Goal: Use online tool/utility: Utilize a website feature to perform a specific function

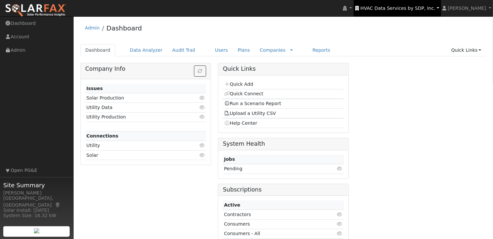
click at [403, 4] on link "HVAC Data Services by SDP, Inc." at bounding box center [397, 8] width 87 height 16
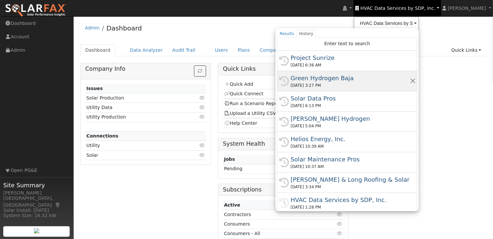
click at [341, 78] on div "Green Hydrogen Baja" at bounding box center [350, 78] width 119 height 9
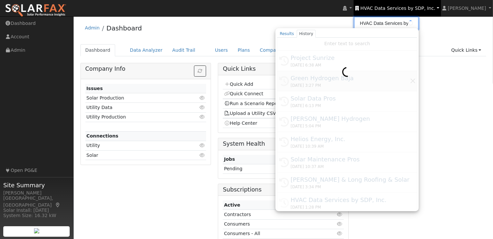
type input "Green Hydrogen Baja"
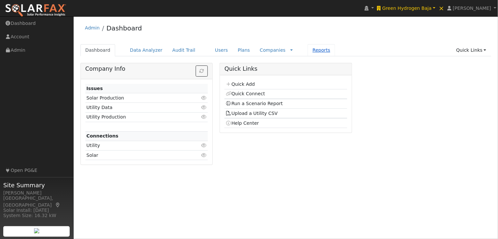
click at [308, 49] on link "Reports" at bounding box center [322, 50] width 28 height 12
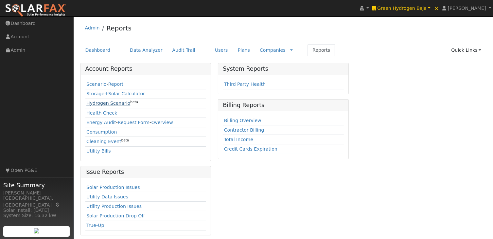
click at [107, 103] on link "Hydrogen Scenario" at bounding box center [108, 103] width 44 height 5
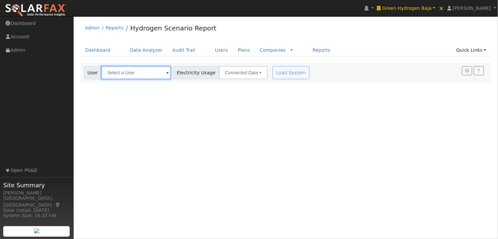
click at [149, 74] on input "text" at bounding box center [136, 72] width 69 height 13
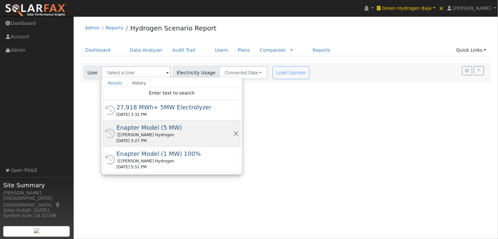
click at [144, 129] on div "Enapter Model (5 MW)" at bounding box center [175, 127] width 117 height 9
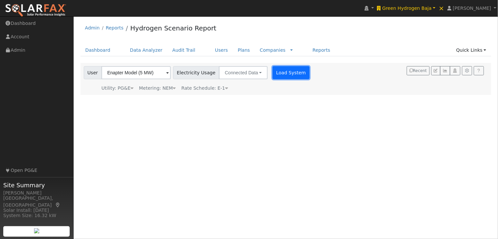
click at [283, 72] on button "Load System" at bounding box center [291, 72] width 37 height 13
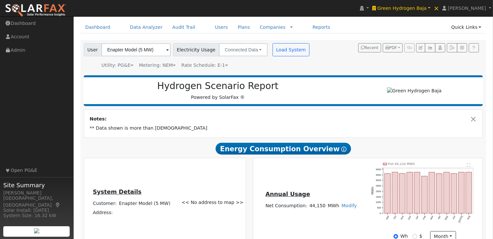
scroll to position [22, 0]
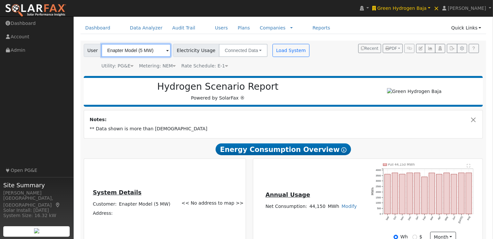
click at [149, 48] on input "Enapter Model (5 MW)" at bounding box center [136, 50] width 69 height 13
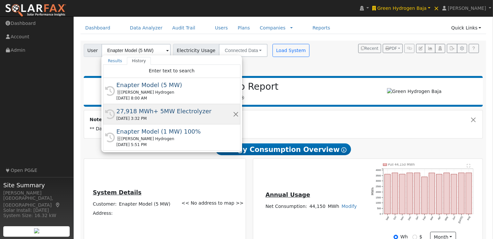
click at [144, 113] on div "27,918 MWh+ 5MW Electrolyzer" at bounding box center [175, 111] width 117 height 9
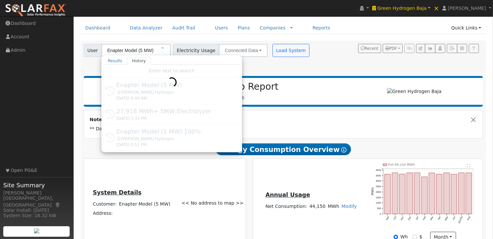
type input "27,918 MWh+ 5MW Electrolyzer"
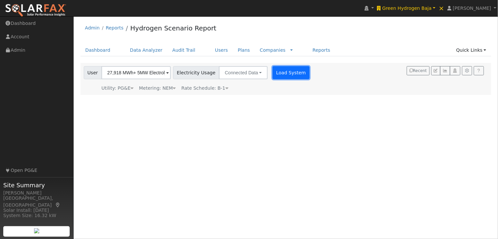
click at [278, 72] on button "Load System" at bounding box center [291, 72] width 37 height 13
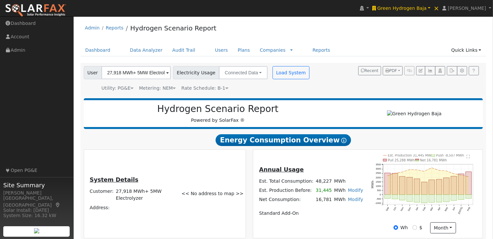
click at [352, 193] on link "Modify" at bounding box center [355, 190] width 15 height 5
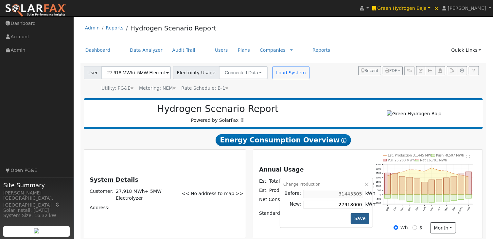
type input "27918000"
click at [355, 220] on button "Save" at bounding box center [360, 218] width 19 height 11
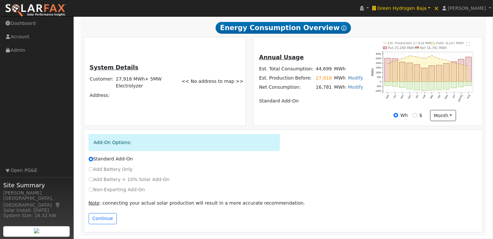
scroll to position [114, 0]
click at [98, 218] on button "Continue" at bounding box center [103, 218] width 28 height 11
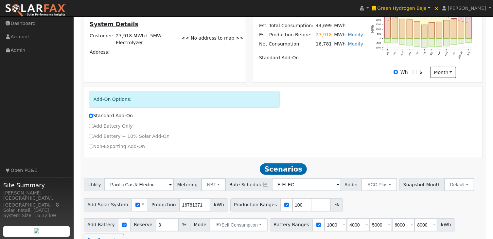
scroll to position [157, 0]
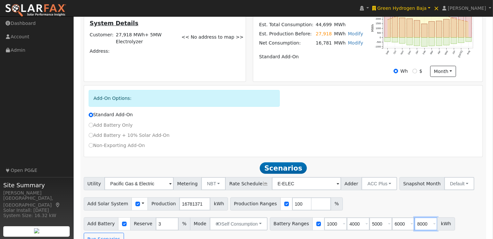
drag, startPoint x: 415, startPoint y: 226, endPoint x: 381, endPoint y: 222, distance: 33.9
click at [381, 222] on div "Battery Ranges 1000 Overrides Reserve % Mode None None Self Consumption Peak Sa…" at bounding box center [362, 223] width 185 height 13
type input "0"
type input "1000"
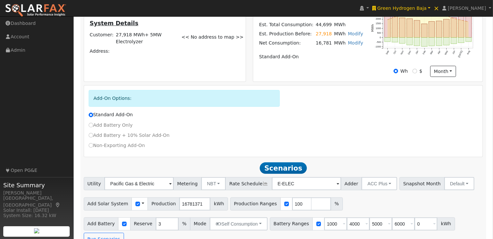
type input "4000"
type input "5000"
type input "6000"
click at [416, 207] on div "Add Solar System Use CSV Data Production 16781371 kWh Production Ranges 100 %" at bounding box center [284, 202] width 402 height 15
click at [124, 233] on button "Run Scenarios" at bounding box center [104, 239] width 40 height 13
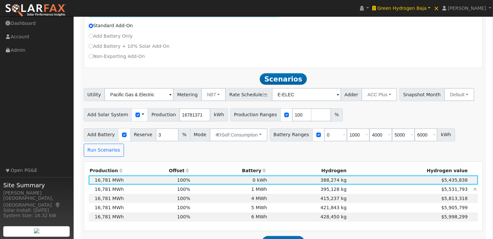
scroll to position [246, 0]
click at [136, 117] on input "checkbox" at bounding box center [138, 114] width 5 height 5
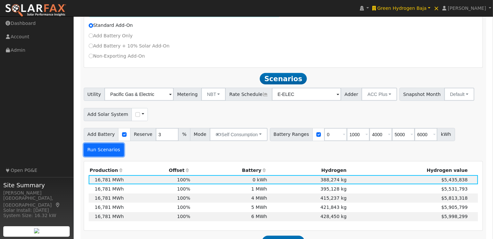
click at [124, 143] on button "Run Scenarios" at bounding box center [104, 149] width 40 height 13
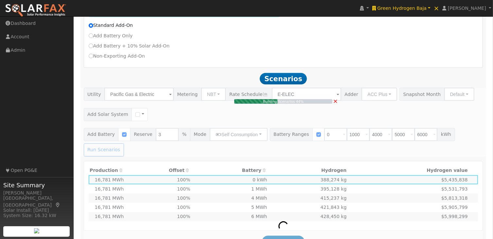
click at [472, 83] on h2 "Scenarios Scenario" at bounding box center [284, 79] width 400 height 12
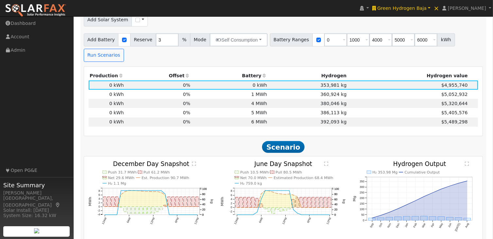
scroll to position [341, 0]
click at [328, 161] on text "" at bounding box center [327, 163] width 4 height 5
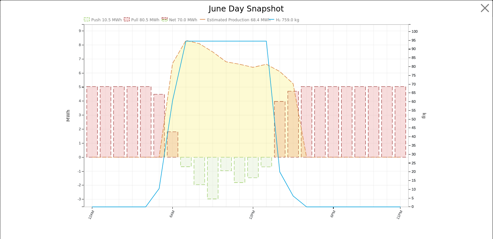
scroll to position [342, 0]
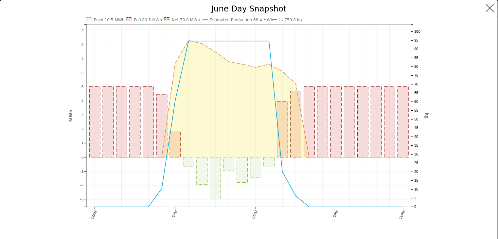
drag, startPoint x: 300, startPoint y: 49, endPoint x: 296, endPoint y: 34, distance: 15.5
click at [485, 7] on button "button" at bounding box center [490, 8] width 12 height 12
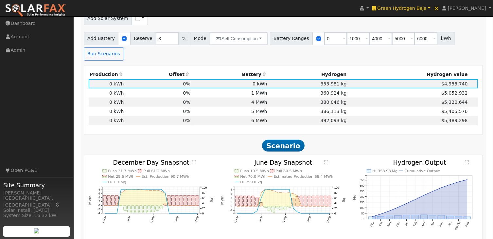
click at [378, 70] on th "Hydrogen value" at bounding box center [408, 74] width 121 height 9
click at [286, 70] on th "Hydrogen" at bounding box center [308, 74] width 80 height 9
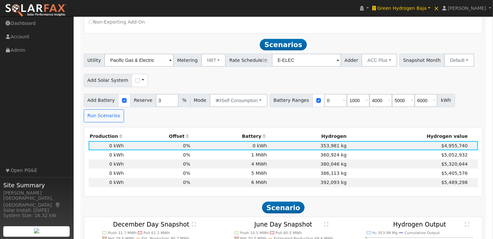
scroll to position [280, 0]
click at [136, 83] on input "checkbox" at bounding box center [138, 81] width 5 height 5
checkbox input "true"
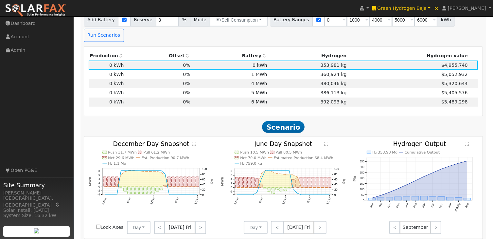
scroll to position [347, 0]
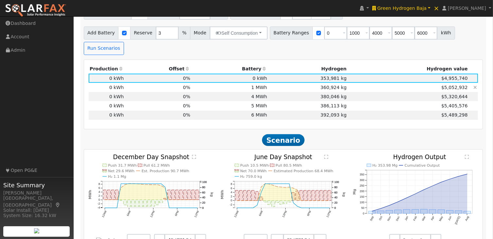
click at [262, 83] on td "1 MWh" at bounding box center [230, 87] width 77 height 9
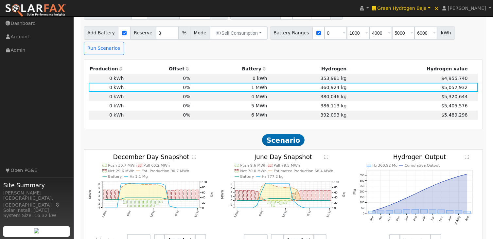
click at [326, 155] on text "" at bounding box center [327, 157] width 4 height 5
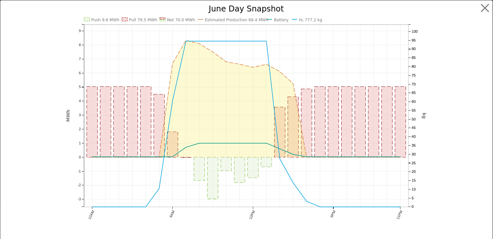
scroll to position [348, 0]
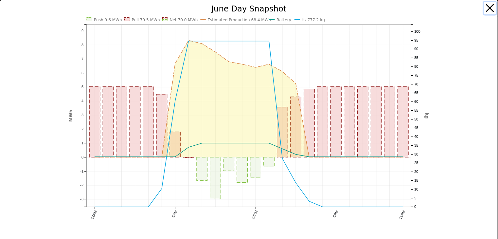
click at [485, 7] on button "button" at bounding box center [490, 8] width 12 height 12
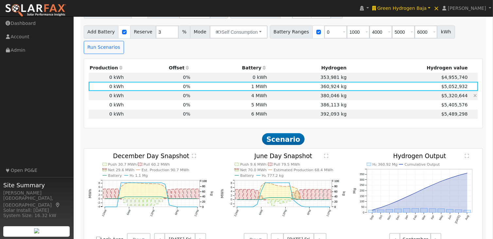
click at [255, 91] on td "4 MWh" at bounding box center [230, 95] width 77 height 9
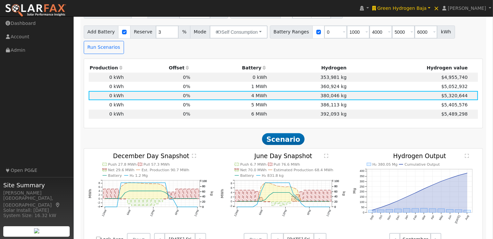
click at [326, 154] on text "" at bounding box center [327, 156] width 4 height 5
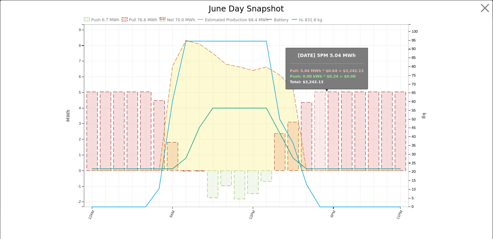
scroll to position [349, 0]
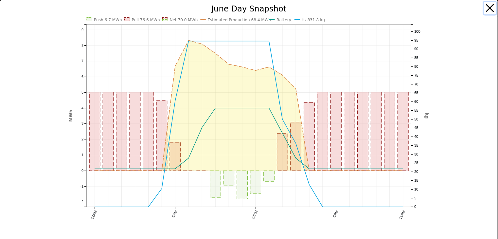
click at [486, 7] on button "button" at bounding box center [490, 8] width 12 height 12
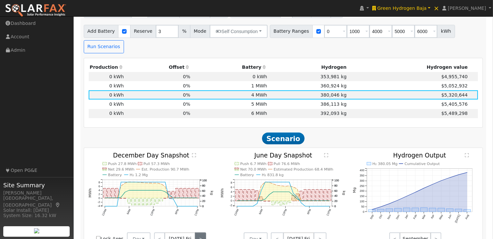
click at [197, 232] on link ">" at bounding box center [200, 238] width 11 height 13
click at [197, 232] on link ">" at bounding box center [201, 238] width 10 height 13
click at [197, 232] on link ">" at bounding box center [201, 238] width 9 height 13
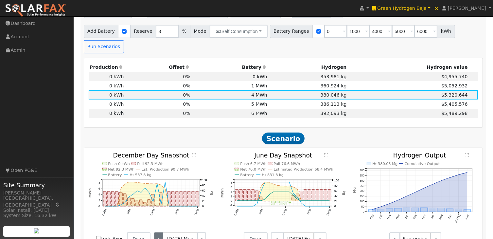
click at [158, 232] on link "<" at bounding box center [158, 238] width 9 height 13
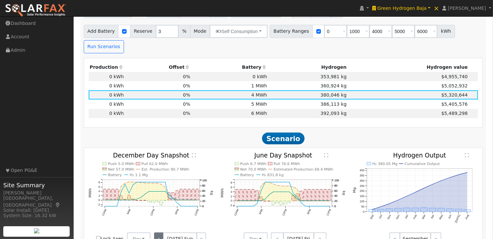
click at [158, 232] on link "<" at bounding box center [158, 238] width 9 height 13
click at [158, 232] on link "<" at bounding box center [159, 238] width 10 height 13
click at [260, 100] on td "5 MWh" at bounding box center [230, 104] width 77 height 9
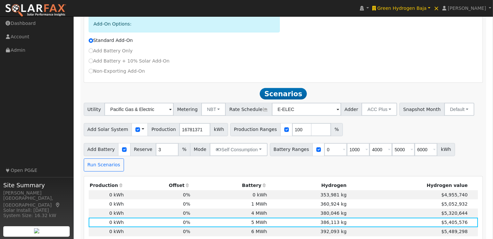
scroll to position [231, 0]
drag, startPoint x: 195, startPoint y: 133, endPoint x: 160, endPoint y: 131, distance: 35.4
click at [160, 131] on div "Add Solar System Use CSV Data Production 16781371 kWh" at bounding box center [156, 129] width 144 height 13
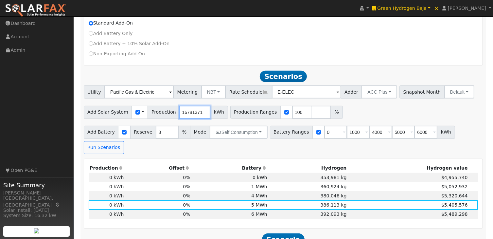
scroll to position [249, 0]
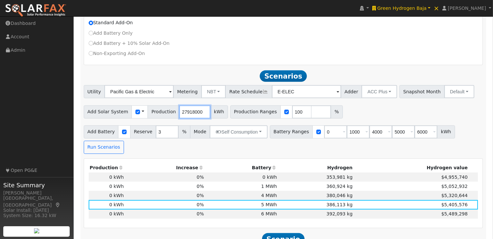
type input "27918000"
click at [292, 113] on input "100" at bounding box center [302, 111] width 20 height 13
type input "1"
drag, startPoint x: 383, startPoint y: 112, endPoint x: 350, endPoint y: 113, distance: 33.1
drag, startPoint x: 350, startPoint y: 113, endPoint x: 473, endPoint y: 93, distance: 124.7
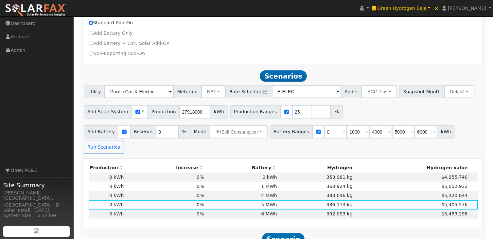
click at [473, 93] on div "Utility Pacific Gas & Electric Metering NBT NEM NBT Rate Schedule E-ELEC Adder …" at bounding box center [284, 90] width 402 height 15
drag, startPoint x: 462, startPoint y: 134, endPoint x: 469, endPoint y: 133, distance: 6.6
click at [124, 141] on button "Run Scenarios" at bounding box center [104, 147] width 40 height 13
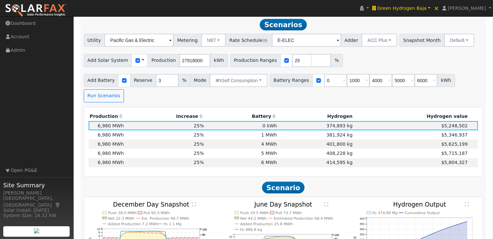
scroll to position [301, 0]
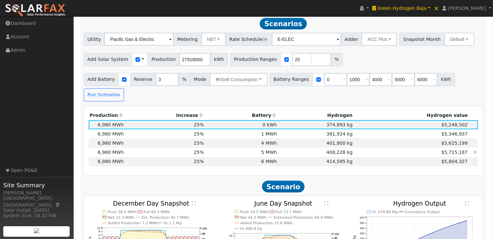
click at [278, 148] on td "408,228 kg" at bounding box center [316, 152] width 76 height 9
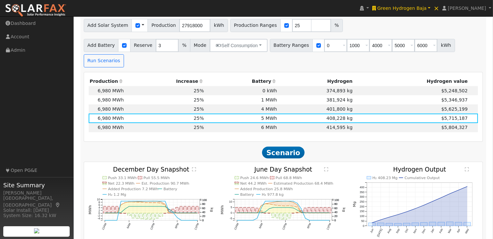
scroll to position [337, 0]
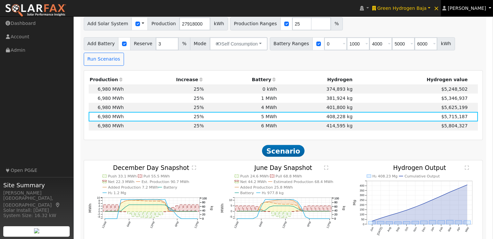
click at [466, 12] on link "[PERSON_NAME]" at bounding box center [467, 8] width 52 height 16
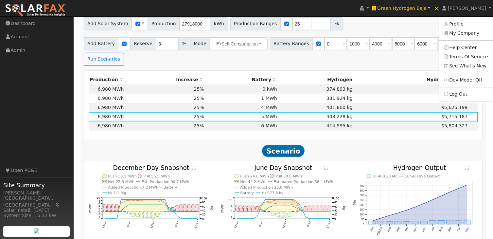
click at [417, 23] on div "Add Solar System Use CSV Data Production 27918000 kWh Production Ranges 25 %" at bounding box center [284, 22] width 402 height 15
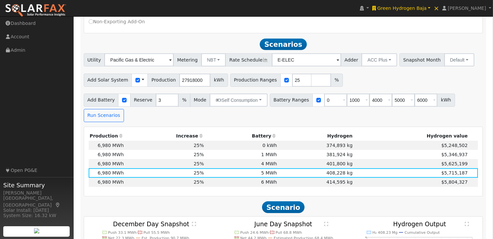
scroll to position [272, 0]
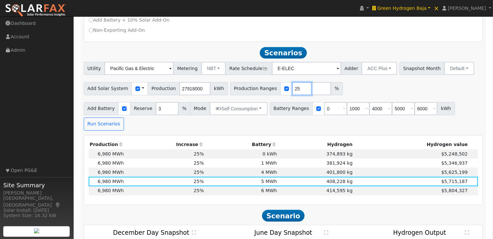
drag, startPoint x: 287, startPoint y: 90, endPoint x: 278, endPoint y: 91, distance: 8.9
click at [292, 91] on input "25" at bounding box center [302, 88] width 20 height 13
type input "100"
click at [358, 88] on div "Add Solar System Use CSV Data Production 27918000 kWh Production Ranges 100 %" at bounding box center [284, 87] width 402 height 15
click at [142, 90] on span at bounding box center [143, 88] width 3 height 7
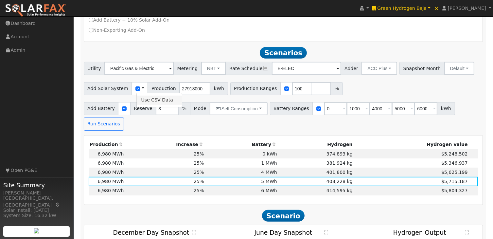
click at [153, 102] on link "Use CSV Data" at bounding box center [160, 100] width 46 height 9
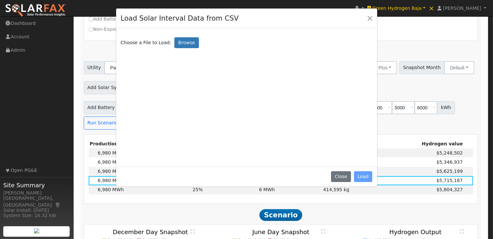
scroll to position [272, 0]
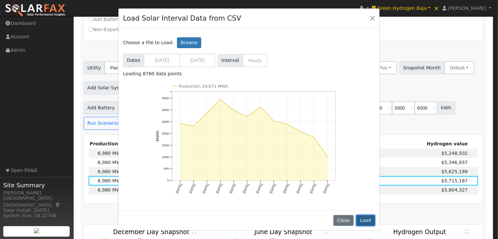
click at [367, 220] on button "Load" at bounding box center [366, 220] width 19 height 11
type input "29669382"
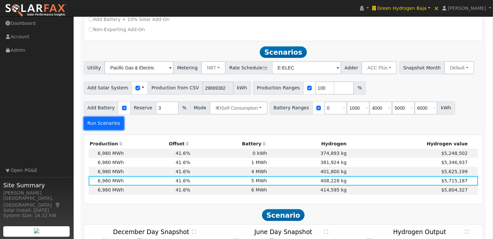
click at [124, 117] on button "Run Scenarios" at bounding box center [104, 123] width 40 height 13
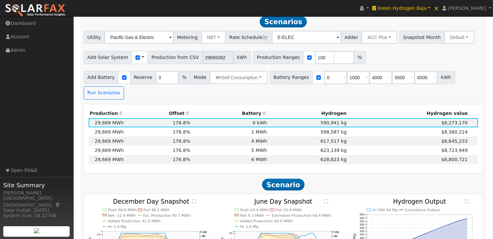
scroll to position [301, 0]
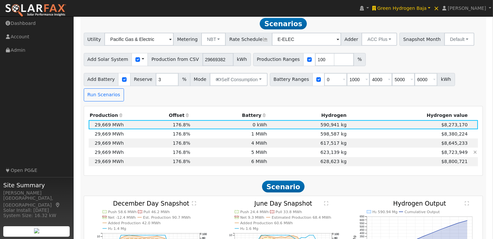
click at [284, 148] on td "623,139 kg" at bounding box center [308, 152] width 80 height 9
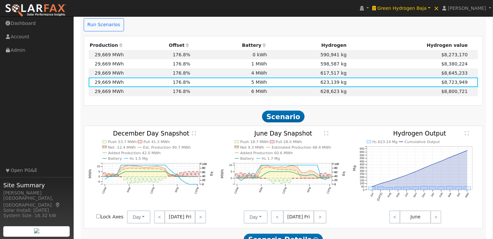
scroll to position [378, 0]
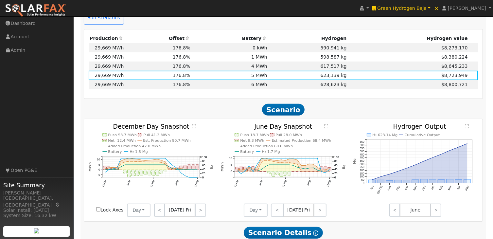
click at [326, 124] on text "" at bounding box center [327, 126] width 4 height 5
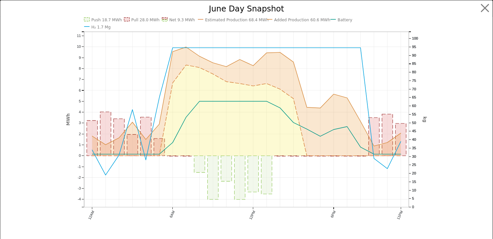
scroll to position [379, 0]
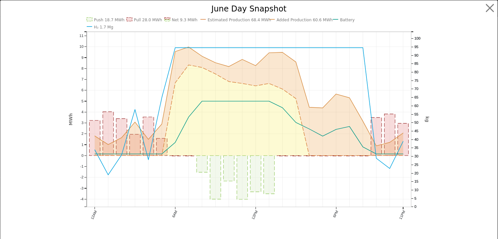
click at [291, 18] on text "Added Production 60.6 MWh" at bounding box center [305, 20] width 56 height 5
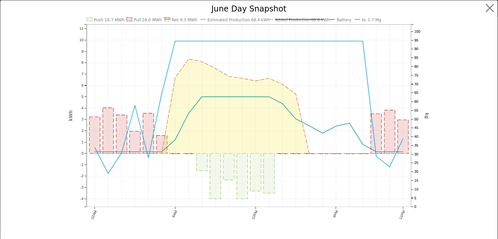
click at [291, 18] on text "Added Production 60.6 kWh" at bounding box center [302, 20] width 55 height 5
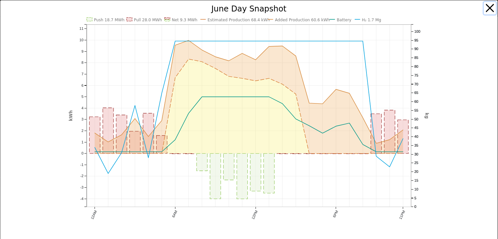
click at [484, 7] on button "button" at bounding box center [490, 8] width 12 height 12
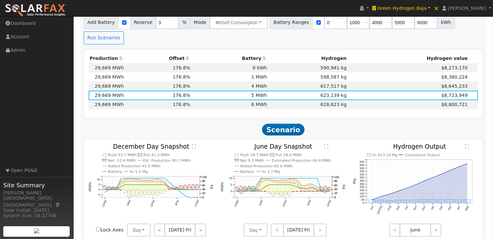
scroll to position [358, 0]
click at [318, 224] on link ">" at bounding box center [320, 230] width 13 height 13
click at [318, 224] on link ">" at bounding box center [321, 230] width 12 height 13
click at [327, 144] on text "" at bounding box center [327, 146] width 4 height 5
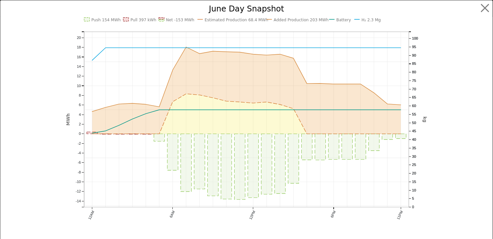
scroll to position [359, 0]
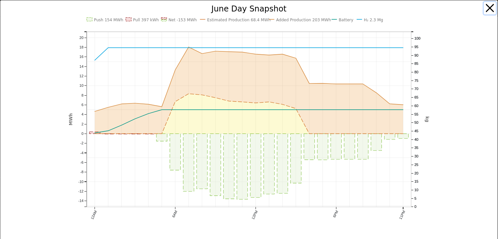
click at [486, 7] on button "button" at bounding box center [490, 8] width 12 height 12
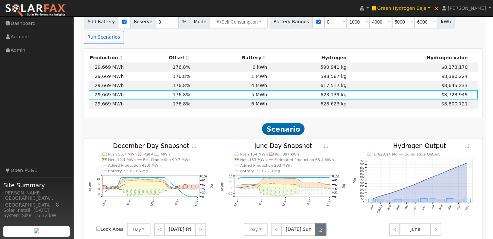
click at [318, 223] on link ">" at bounding box center [321, 229] width 11 height 13
click at [326, 143] on text "" at bounding box center [327, 145] width 4 height 5
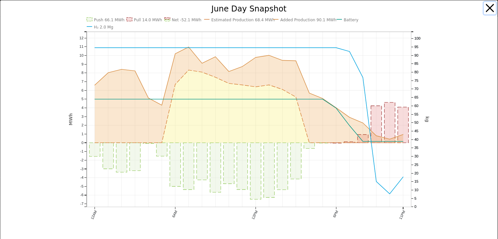
click at [488, 7] on button "button" at bounding box center [490, 8] width 12 height 12
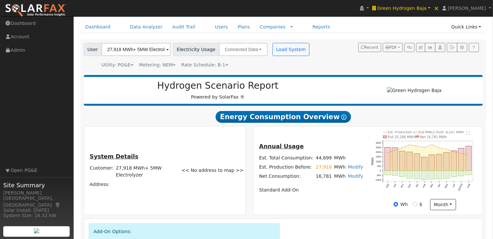
scroll to position [14, 0]
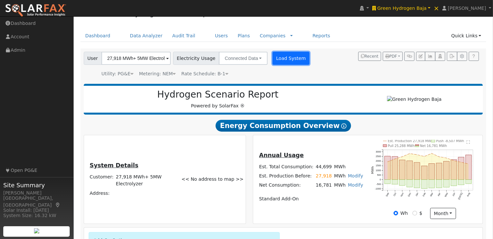
click at [277, 59] on button "Load System" at bounding box center [291, 58] width 37 height 13
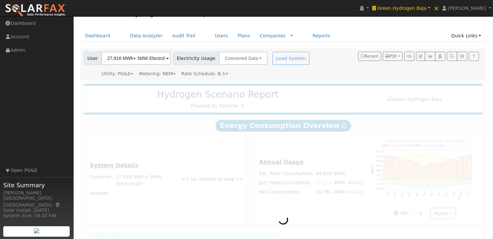
radio input "true"
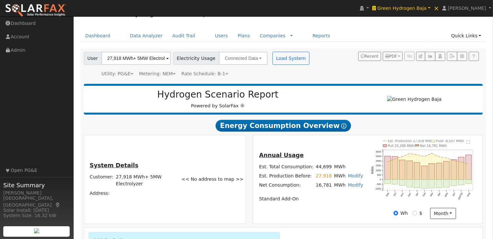
scroll to position [114, 0]
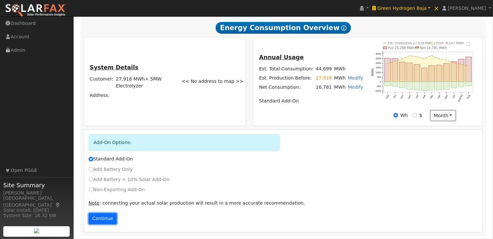
click at [94, 217] on button "Continue" at bounding box center [103, 218] width 28 height 11
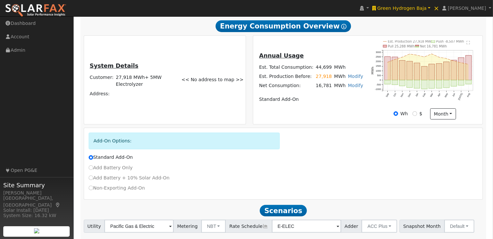
scroll to position [157, 0]
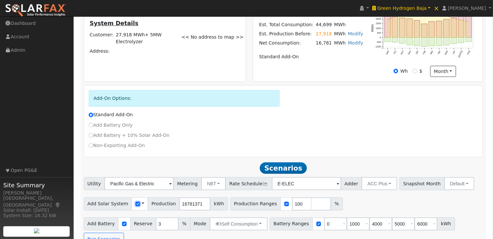
click at [136, 206] on input "checkbox" at bounding box center [138, 204] width 5 height 5
checkbox input "false"
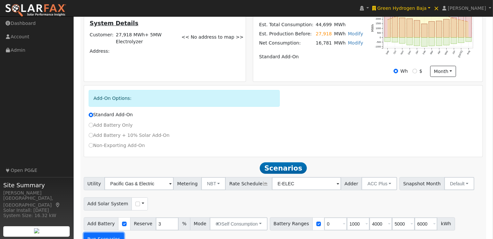
click at [124, 233] on button "Run Scenarios" at bounding box center [104, 239] width 40 height 13
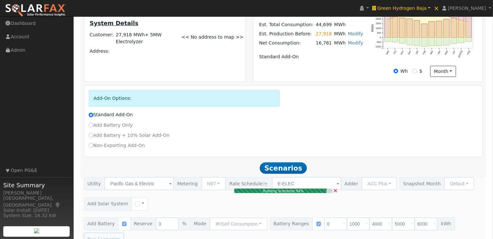
click at [476, 179] on div "Building Scenarios 94% ×" at bounding box center [283, 211] width 407 height 68
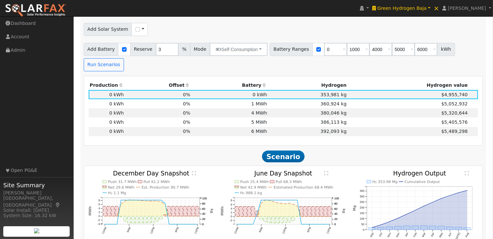
scroll to position [332, 0]
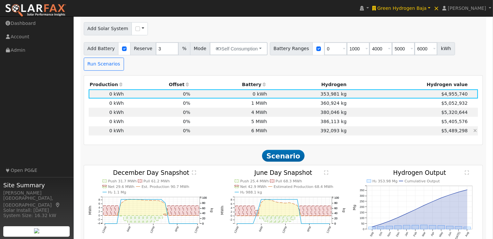
click at [262, 126] on td "6 MWh" at bounding box center [230, 130] width 77 height 9
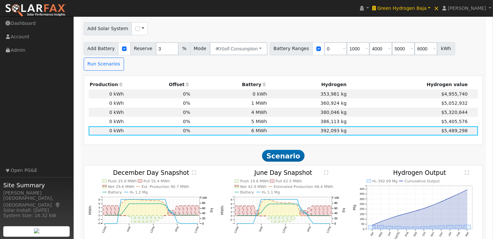
click at [326, 170] on text "" at bounding box center [327, 172] width 4 height 5
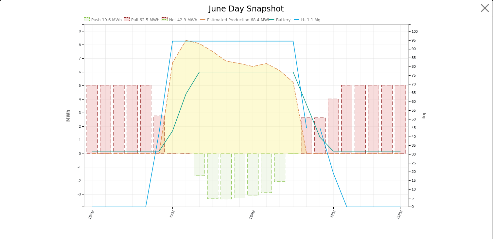
scroll to position [333, 0]
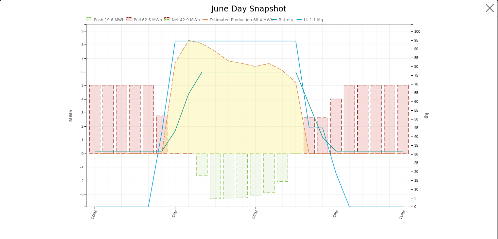
click at [299, 20] on icon "Push 19.6 MWh Pull 62.5 MWh Net 42.9 MWh Estimated Production 68.4 MWh Battery …" at bounding box center [249, 121] width 361 height 233
click at [486, 7] on button "button" at bounding box center [490, 8] width 12 height 12
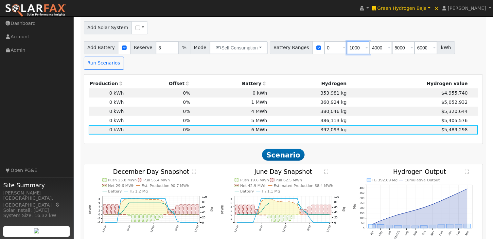
drag, startPoint x: 348, startPoint y: 49, endPoint x: 334, endPoint y: 49, distance: 14.7
click at [334, 49] on div "Battery Ranges 0 Overrides Reserve % Mode None None Self Consumption Peak Savin…" at bounding box center [362, 47] width 185 height 13
type input "4000"
type input "5000"
type input "6000"
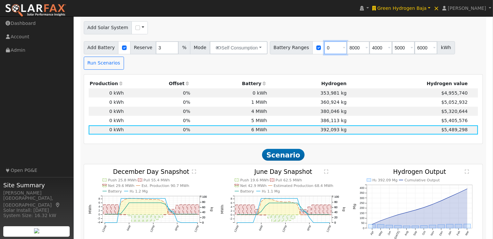
type input "8000"
click at [325, 49] on input "0" at bounding box center [335, 47] width 23 height 13
type input "4000"
type input "5000"
type input "6000"
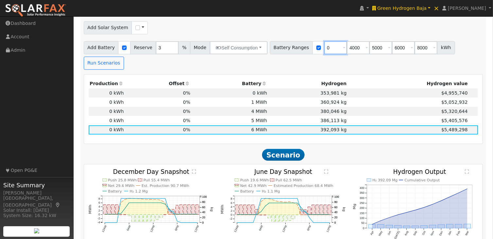
type input "8000"
type input "4000"
drag, startPoint x: 406, startPoint y: 49, endPoint x: 413, endPoint y: 41, distance: 10.0
click at [413, 41] on div "Utility Pacific Gas & Electric Metering NBT NEM NBT Rate Schedule E-ELEC Adder …" at bounding box center [283, 35] width 407 height 68
click at [415, 46] on input "number" at bounding box center [426, 47] width 23 height 13
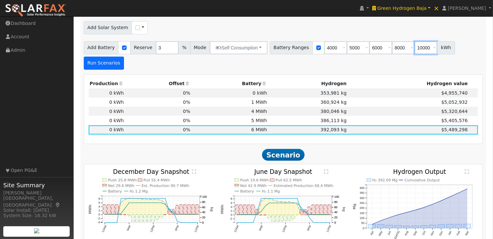
type input "10000"
click at [124, 57] on button "Run Scenarios" at bounding box center [104, 63] width 40 height 13
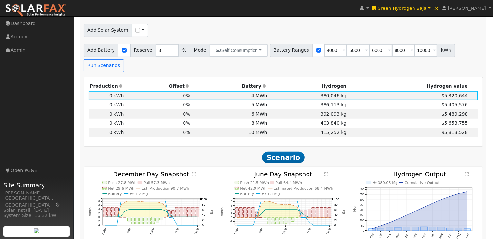
scroll to position [334, 0]
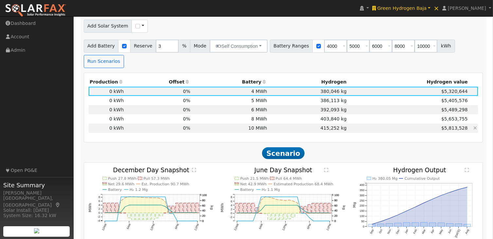
click at [256, 124] on td "10 MWh" at bounding box center [230, 128] width 77 height 9
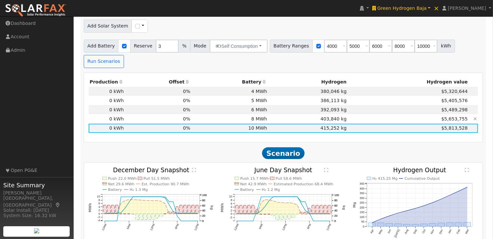
click at [261, 114] on td "8 MWh" at bounding box center [230, 118] width 77 height 9
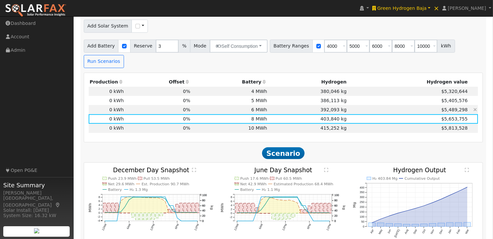
click at [261, 105] on td "6 MWh" at bounding box center [230, 109] width 77 height 9
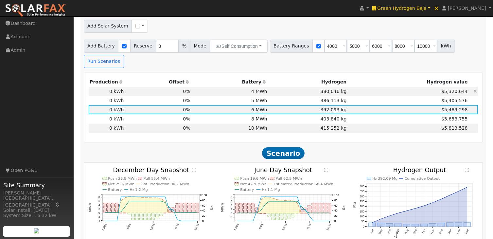
click at [261, 87] on td "4 MWh" at bounding box center [230, 91] width 77 height 9
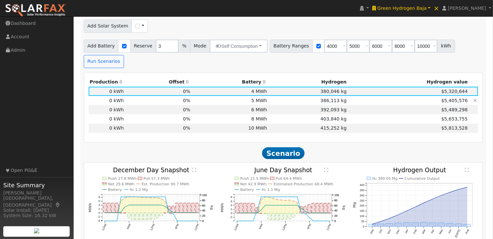
click at [261, 96] on td "5 MWh" at bounding box center [230, 100] width 77 height 9
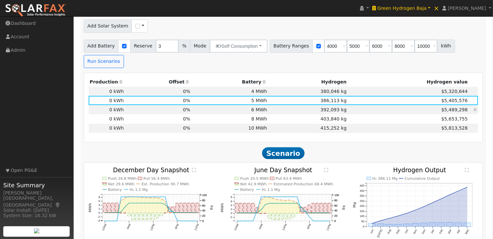
click at [262, 105] on td "6 MWh" at bounding box center [230, 109] width 77 height 9
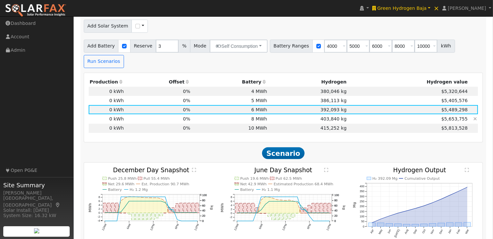
click at [260, 114] on td "8 MWh" at bounding box center [230, 118] width 77 height 9
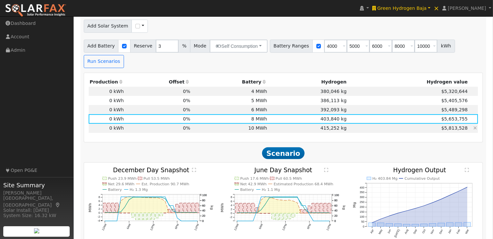
click at [260, 124] on td "10 MWh" at bounding box center [230, 128] width 77 height 9
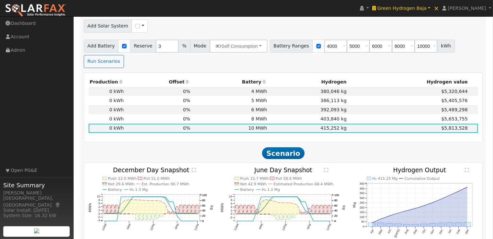
click at [326, 168] on text "" at bounding box center [327, 170] width 4 height 5
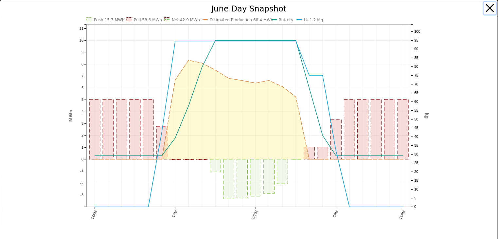
click at [484, 8] on button "button" at bounding box center [490, 8] width 12 height 12
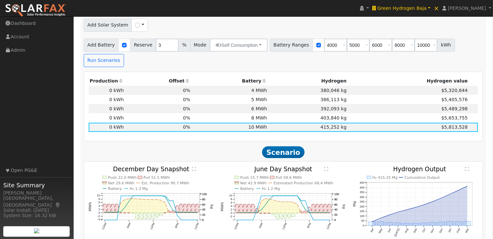
click at [324, 166] on icon "Push 15.7 MWh Pull 58.6 MWh Net 42.9 MWh Estimated Production 68.4 MWh Battery …" at bounding box center [283, 208] width 125 height 84
click at [327, 167] on text "" at bounding box center [327, 169] width 4 height 5
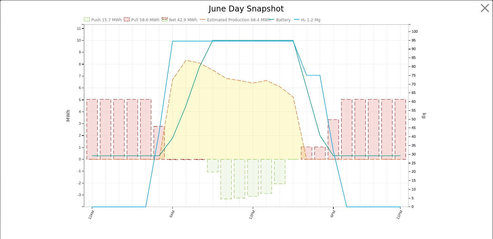
scroll to position [336, 0]
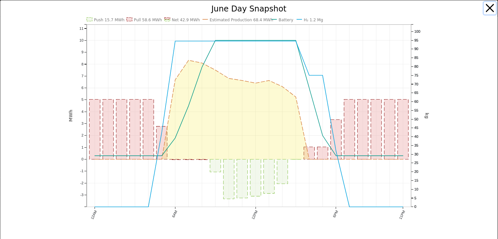
click at [487, 8] on button "button" at bounding box center [490, 8] width 12 height 12
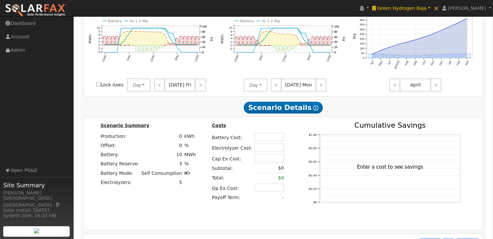
scroll to position [504, 0]
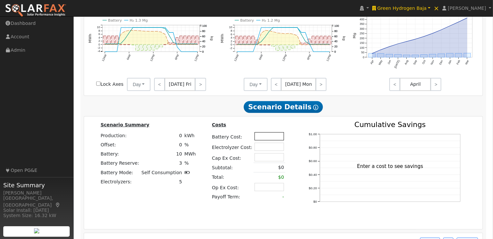
click at [262, 132] on input "text" at bounding box center [269, 136] width 29 height 8
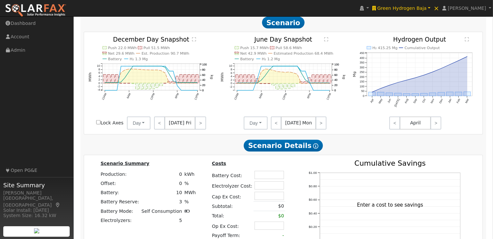
scroll to position [465, 0]
click at [262, 192] on input "text" at bounding box center [269, 196] width 29 height 8
click at [283, 177] on div "Costs Battery Cost: Electrolyzer Cost: Cap Ex Cost: Subtotal: $0 Total: $0 Op E…" at bounding box center [250, 211] width 93 height 103
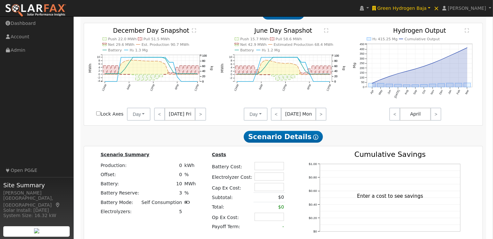
scroll to position [475, 0]
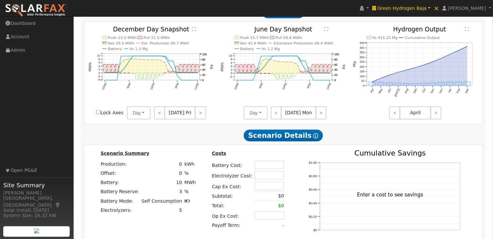
click at [297, 227] on div "$0 $0.20 $0.40 $0.60 $0.80 $1.00 Cumulative Savings Enter a cost to see savings" at bounding box center [385, 201] width 177 height 103
click at [263, 161] on input "text" at bounding box center [269, 165] width 29 height 8
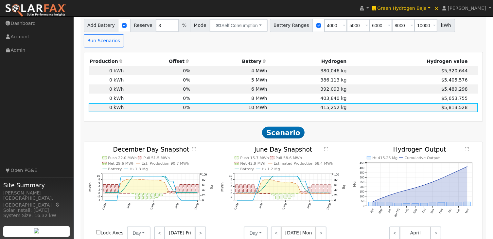
scroll to position [354, 0]
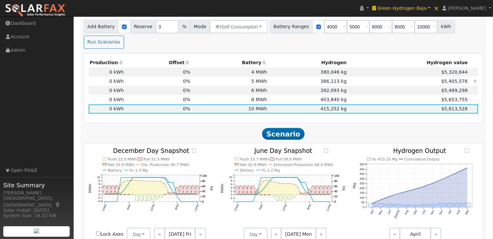
click at [274, 77] on td "386,113 kg" at bounding box center [308, 81] width 80 height 9
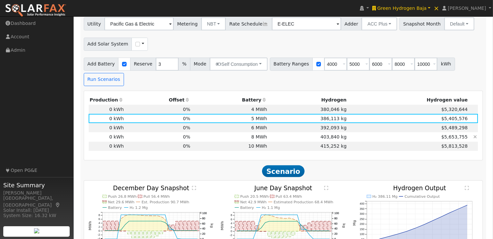
scroll to position [316, 0]
click at [263, 142] on td "10 MWh" at bounding box center [230, 146] width 77 height 9
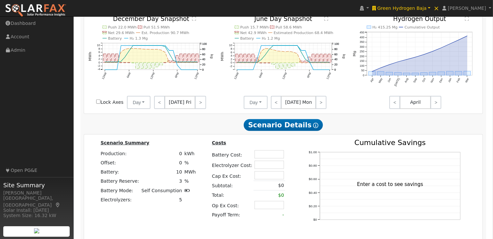
scroll to position [485, 0]
click at [261, 151] on input "text" at bounding box center [269, 155] width 29 height 8
type input "$4,000,000"
click at [268, 161] on input "text" at bounding box center [269, 165] width 29 height 8
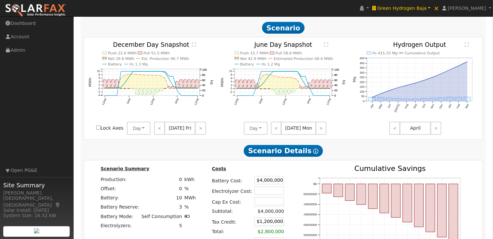
scroll to position [459, 0]
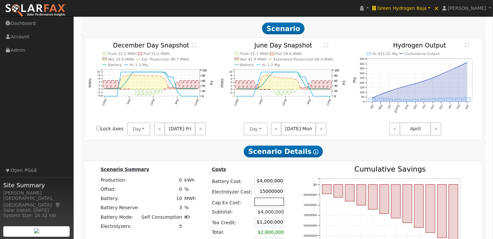
type input "$15,000,000"
type input "$5,700,000"
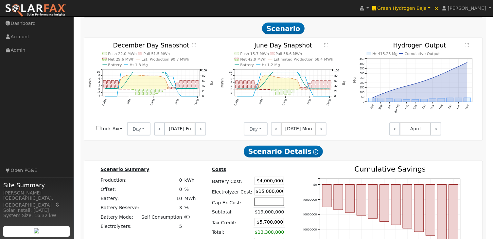
click at [265, 198] on input "text" at bounding box center [269, 202] width 29 height 8
click at [297, 167] on div "2025 2026 2027 2028 2029 2030 2031 2032 2033 2034 2035 2036 -$40000000 -$300000…" at bounding box center [385, 217] width 177 height 103
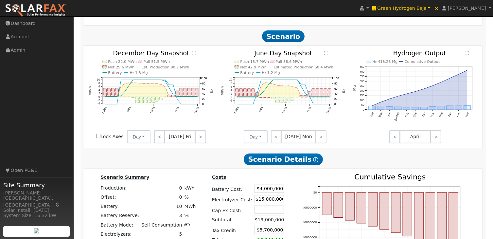
scroll to position [474, 0]
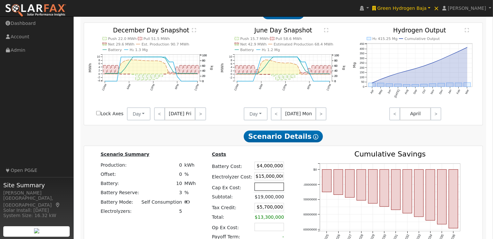
click at [268, 183] on input "text" at bounding box center [269, 187] width 29 height 8
click at [283, 175] on div "Costs Battery Cost: $4,000,000 Electrolyzer Cost: $15,000,000 Cap Ex Cost: Subt…" at bounding box center [250, 202] width 93 height 103
click at [271, 183] on input "text" at bounding box center [269, 187] width 29 height 8
type input "$11,000,000"
click at [286, 171] on div "Costs Battery Cost: $4,000,000 Electrolyzer Cost: $15,000,000 Cap Ex Cost: $11,…" at bounding box center [250, 202] width 93 height 103
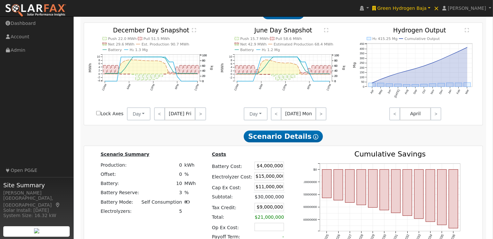
drag, startPoint x: 251, startPoint y: 193, endPoint x: 288, endPoint y: 193, distance: 37.0
drag, startPoint x: 288, startPoint y: 193, endPoint x: 281, endPoint y: 195, distance: 7.6
click at [281, 195] on table "Costs Battery Cost: $4,000,000 Electrolyzer Cost: $15,000,000 Cap Ex Cost: $11,…" at bounding box center [250, 196] width 79 height 91
drag, startPoint x: 274, startPoint y: 194, endPoint x: 242, endPoint y: 195, distance: 32.1
type input "$"
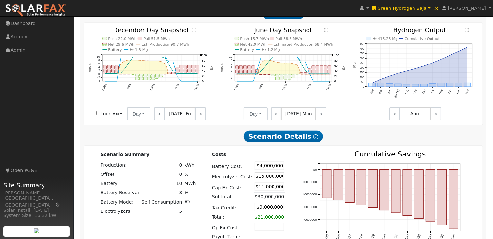
click at [286, 202] on td at bounding box center [287, 207] width 2 height 11
drag, startPoint x: 251, startPoint y: 193, endPoint x: 282, endPoint y: 197, distance: 30.8
click at [282, 197] on div "Costs Battery Cost: $4,000,000 Electrolyzer Cost: $15,000,000 Cap Ex Cost: $11,…" at bounding box center [250, 202] width 93 height 103
type input "$0"
click at [297, 190] on div "2025 2026 2027 2028 2029 2030 2031 2032 2033 2034 2035 2036 -$50000000 -$400000…" at bounding box center [385, 202] width 177 height 103
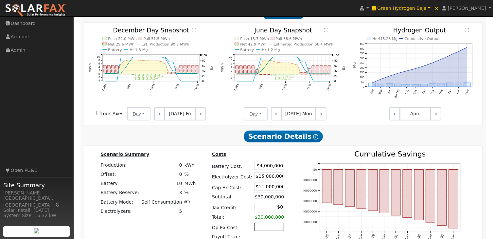
click at [266, 223] on input "text" at bounding box center [269, 227] width 29 height 8
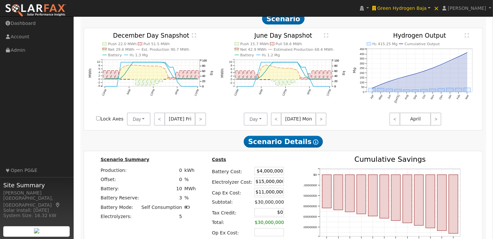
scroll to position [504, 0]
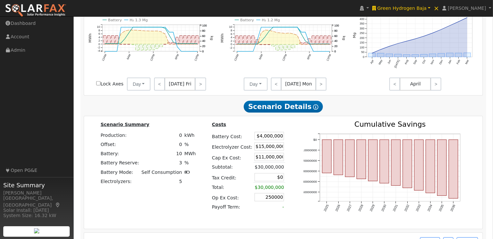
type input "$250,000"
click at [252, 199] on div "Costs Battery Cost: $4,000,000 Electrolyzer Cost: $15,000,000 Cap Ex Cost: $11,…" at bounding box center [250, 172] width 93 height 103
drag, startPoint x: 273, startPoint y: 194, endPoint x: 279, endPoint y: 193, distance: 6.3
click at [279, 203] on tr "Payoff Term: -" at bounding box center [250, 207] width 79 height 9
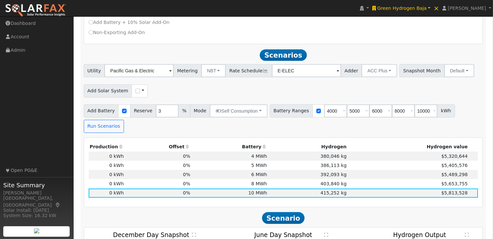
scroll to position [267, 0]
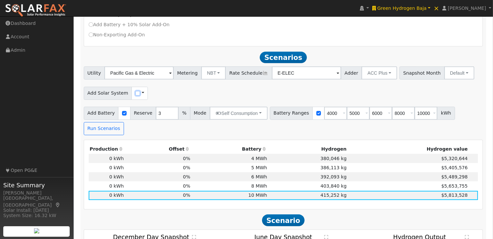
click at [136, 95] on input "checkbox" at bounding box center [138, 93] width 5 height 5
checkbox input "true"
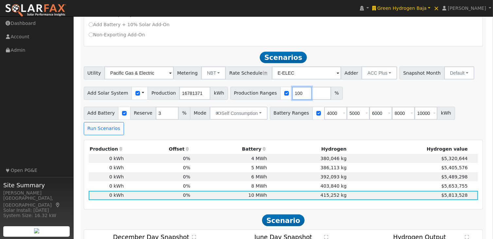
drag, startPoint x: 289, startPoint y: 96, endPoint x: 274, endPoint y: 96, distance: 15.1
click at [274, 96] on div "Production Ranges 100 %" at bounding box center [287, 93] width 113 height 13
drag, startPoint x: 194, startPoint y: 95, endPoint x: 175, endPoint y: 95, distance: 19.0
click at [179, 95] on input "16781371" at bounding box center [194, 93] width 31 height 13
type input "100"
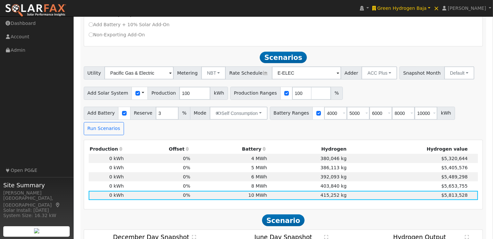
drag, startPoint x: 353, startPoint y: 92, endPoint x: 424, endPoint y: 49, distance: 83.0
click at [424, 49] on div "Hydrogen Scenario Report Powered by SolarFax ® Energy Consumption Overview Show…" at bounding box center [284, 159] width 406 height 663
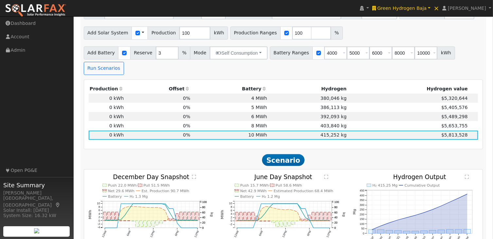
scroll to position [327, 0]
click at [124, 62] on button "Run Scenarios" at bounding box center [104, 68] width 40 height 13
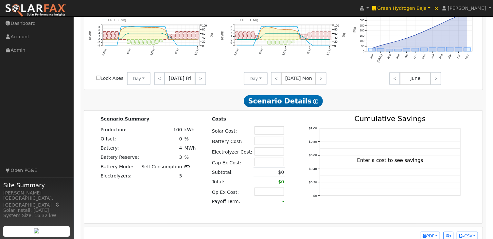
scroll to position [509, 0]
click at [264, 127] on input "text" at bounding box center [269, 131] width 29 height 8
type input "4000000"
drag, startPoint x: 249, startPoint y: 120, endPoint x: 290, endPoint y: 118, distance: 40.3
click at [290, 118] on div "Scenario Summary Production: 100 kWh Offset: 0 % Battery: 4 MWh Battery Reserve…" at bounding box center [284, 167] width 404 height 103
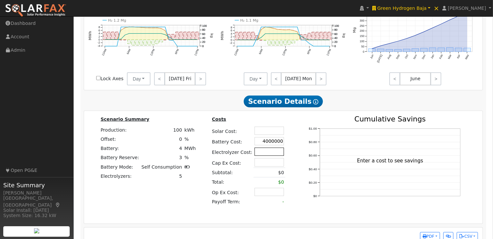
type input "$4,000,000"
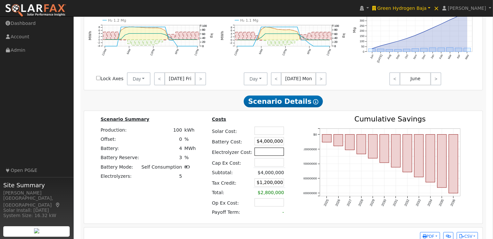
click at [268, 148] on input "text" at bounding box center [269, 152] width 29 height 8
click at [263, 127] on input "text" at bounding box center [269, 131] width 29 height 8
type input "$11,000,000"
type input "$4,500,000"
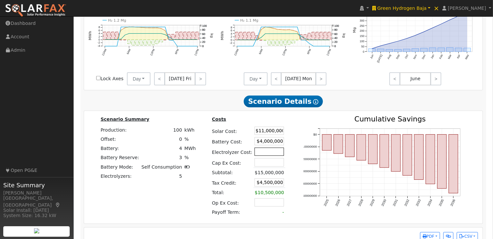
click at [268, 148] on input "text" at bounding box center [269, 152] width 29 height 8
type input "$15,000,000"
click at [297, 123] on div "2025 2026 2027 2028 2029 2030 2031 2032 2033 2034 2035 2036 -$60000000 -$500000…" at bounding box center [385, 167] width 177 height 103
click at [288, 168] on div "Costs Solar Cost: $11,000,000 Battery Cost: $4,000,000 Electrolyzer Cost: $15,0…" at bounding box center [250, 167] width 93 height 103
drag, startPoint x: 252, startPoint y: 170, endPoint x: 285, endPoint y: 172, distance: 32.1
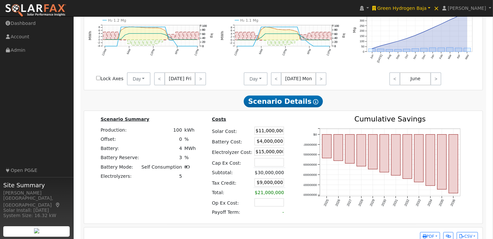
click at [285, 172] on div "Costs Solar Cost: $11,000,000 Battery Cost: $4,000,000 Electrolyzer Cost: $15,0…" at bounding box center [250, 167] width 93 height 103
type input "$0"
drag, startPoint x: 281, startPoint y: 181, endPoint x: 261, endPoint y: 190, distance: 21.5
drag, startPoint x: 262, startPoint y: 188, endPoint x: 289, endPoint y: 189, distance: 27.5
type input "5"
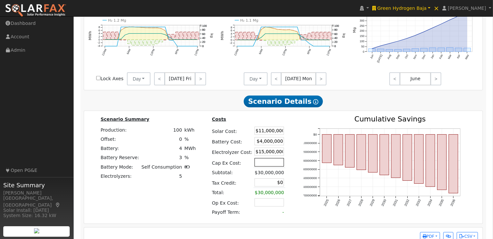
click at [266, 158] on input "text" at bounding box center [269, 162] width 29 height 8
type input "$2,000,000"
click at [276, 208] on td "-" at bounding box center [270, 212] width 32 height 9
click at [270, 198] on input "text" at bounding box center [269, 202] width 29 height 8
type input "$250,000"
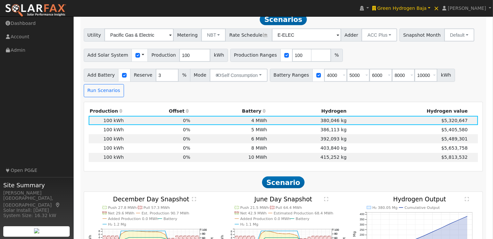
scroll to position [303, 0]
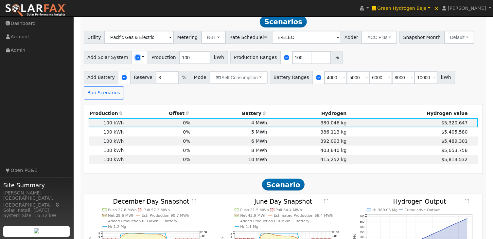
click at [136, 59] on input "checkbox" at bounding box center [138, 57] width 5 height 5
checkbox input "false"
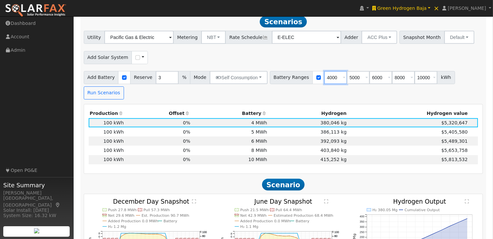
drag, startPoint x: 325, startPoint y: 80, endPoint x: 311, endPoint y: 82, distance: 14.9
click at [311, 82] on div "Battery Ranges 4000 Overrides Reserve % Mode None None Self Consumption Peak Sa…" at bounding box center [362, 77] width 185 height 13
drag, startPoint x: 403, startPoint y: 80, endPoint x: 424, endPoint y: 83, distance: 21.0
click at [424, 83] on input "10000" at bounding box center [426, 77] width 23 height 13
type input "0"
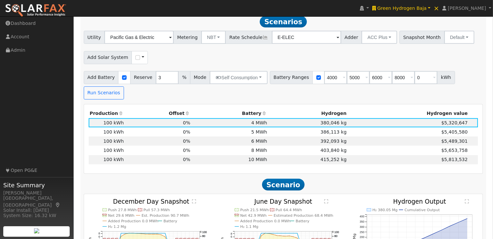
type input "0"
type input "4000"
type input "5000"
type input "6000"
type input "8000"
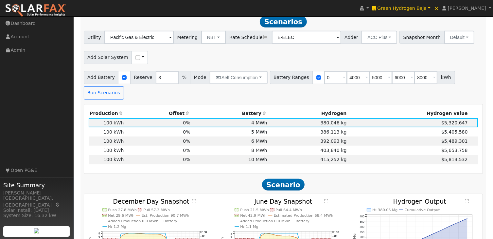
click at [453, 49] on div "Utility Pacific Gas & Electric Metering NBT NEM NBT Rate Schedule E-ELEC Adder …" at bounding box center [283, 65] width 407 height 68
click at [124, 86] on button "Run Scenarios" at bounding box center [104, 92] width 40 height 13
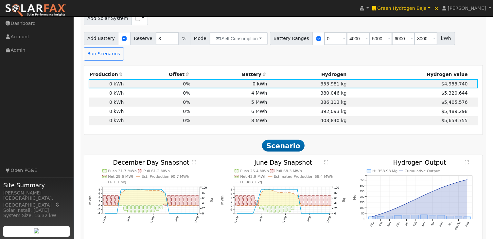
scroll to position [342, 0]
click at [351, 204] on div "H₂ 353.98 Mg Cumulative Output Sep Oct Nov Dec Jan Feb Mar Apr May Jun Jul Aug …" at bounding box center [416, 199] width 132 height 80
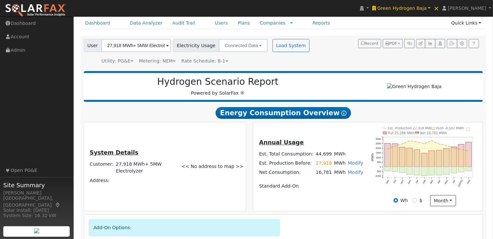
scroll to position [27, 0]
click at [153, 45] on input "27,918 MWh+ 5MW Electrolyzer" at bounding box center [136, 45] width 69 height 13
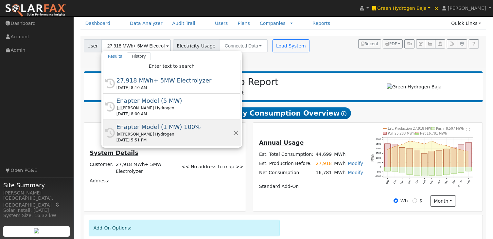
click at [162, 126] on div "Enapter Model (1 MW) 100%" at bounding box center [175, 126] width 117 height 9
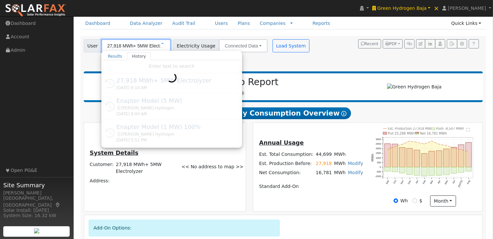
type input "Enapter Model (1 MW) 100%"
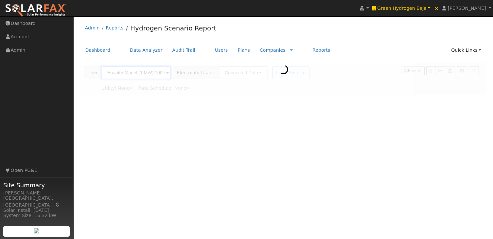
scroll to position [0, 0]
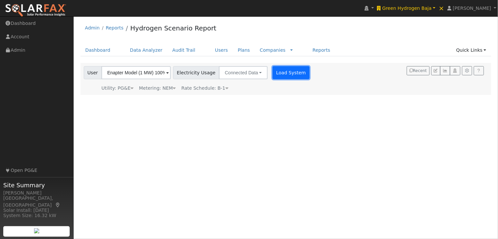
click at [284, 75] on button "Load System" at bounding box center [291, 72] width 37 height 13
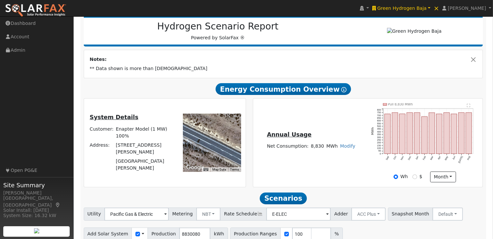
scroll to position [113, 0]
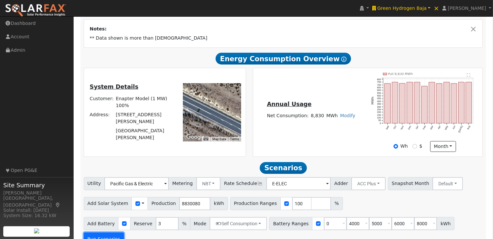
click at [124, 232] on button "Run Scenarios" at bounding box center [104, 238] width 40 height 13
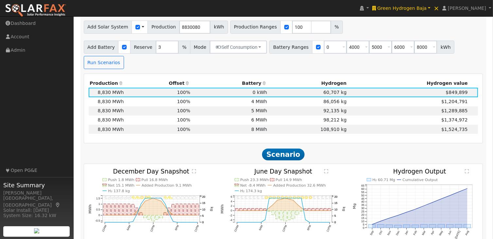
scroll to position [289, 0]
drag, startPoint x: 416, startPoint y: 48, endPoint x: 402, endPoint y: 48, distance: 14.4
click at [415, 48] on input "8000" at bounding box center [426, 47] width 23 height 13
type input "1000"
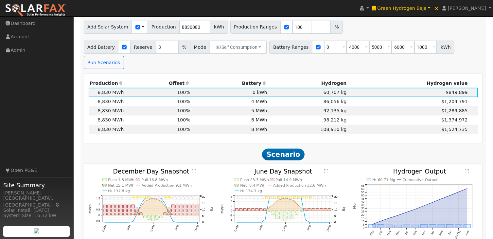
type input "4000"
type input "5000"
click at [417, 38] on div "Utility Pacific Gas & Electric Metering NBT NEM NBT Rate Schedule E-ELEC Adder …" at bounding box center [283, 35] width 407 height 68
click at [124, 56] on button "Run Scenarios" at bounding box center [104, 62] width 40 height 13
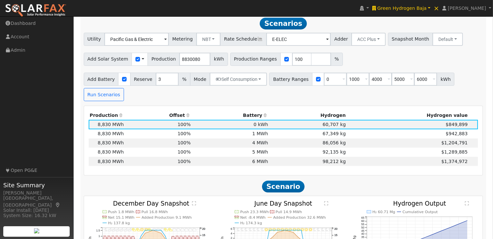
scroll to position [257, 0]
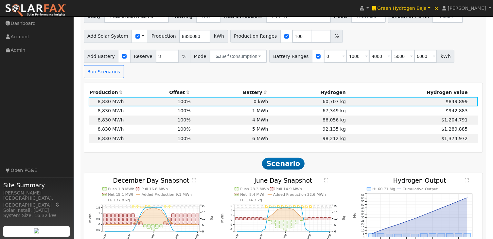
scroll to position [280, 0]
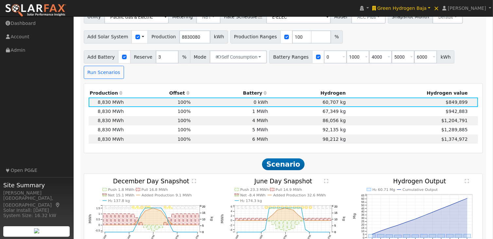
click at [326, 179] on text "" at bounding box center [327, 181] width 4 height 5
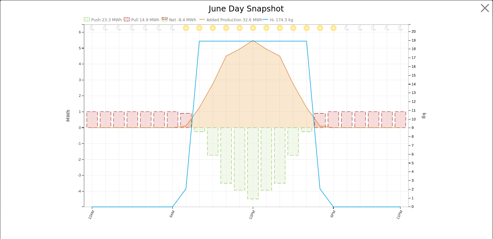
scroll to position [281, 0]
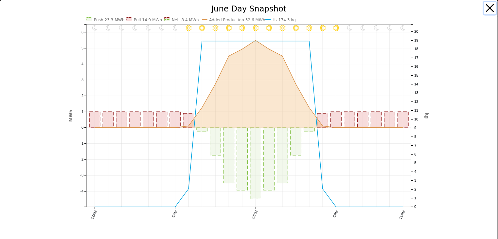
click at [484, 7] on button "button" at bounding box center [490, 8] width 12 height 12
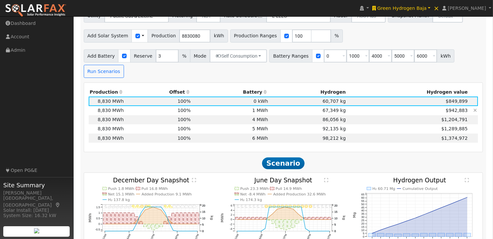
click at [263, 106] on td "1 MWh" at bounding box center [231, 110] width 78 height 9
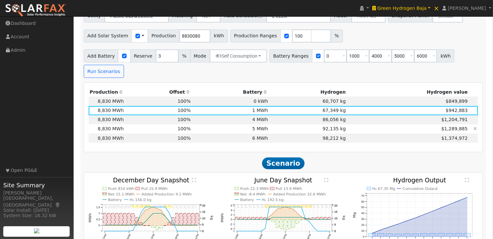
click at [257, 124] on td "5 MWh" at bounding box center [231, 128] width 78 height 9
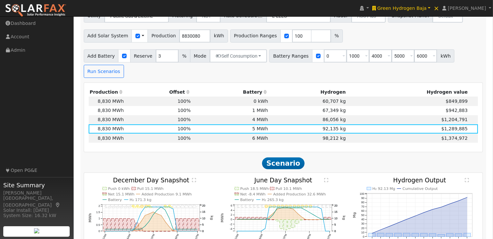
click at [326, 178] on text "" at bounding box center [327, 180] width 4 height 5
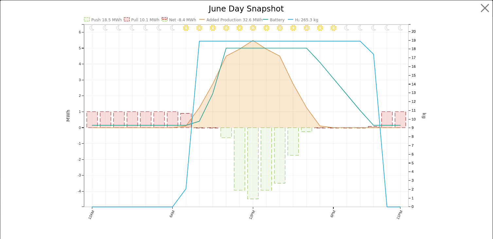
scroll to position [282, 0]
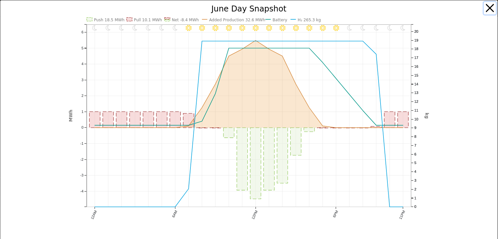
click at [487, 8] on button "button" at bounding box center [490, 8] width 12 height 12
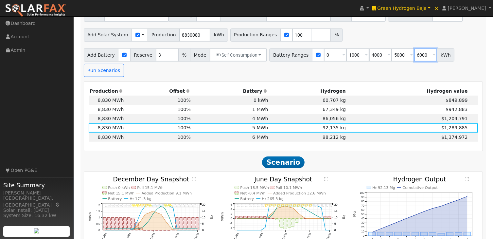
drag, startPoint x: 404, startPoint y: 56, endPoint x: 428, endPoint y: 58, distance: 23.3
click at [428, 58] on div "Battery Ranges 0 Overrides Reserve % Mode None None Self Consumption Peak Savin…" at bounding box center [361, 54] width 185 height 13
click at [124, 64] on button "Run Scenarios" at bounding box center [104, 70] width 40 height 13
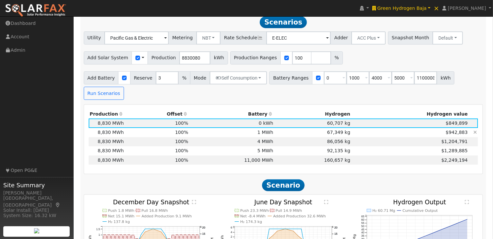
scroll to position [257, 0]
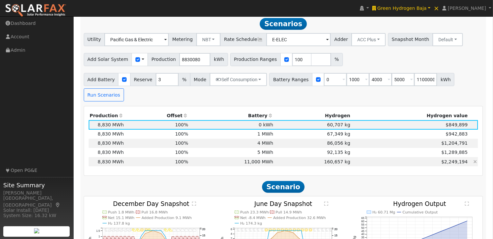
click at [254, 157] on td "11,000 MWh" at bounding box center [232, 161] width 85 height 9
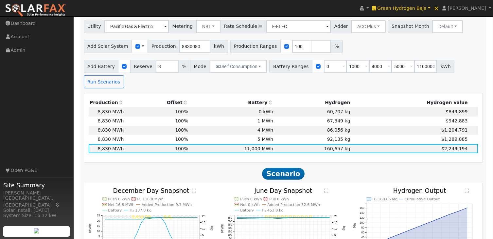
scroll to position [270, 0]
drag, startPoint x: 405, startPoint y: 70, endPoint x: 420, endPoint y: 59, distance: 19.0
click at [420, 59] on div "Utility Pacific Gas & Electric Metering NBT NEM NBT Rate Schedule E-ELEC Adder …" at bounding box center [283, 54] width 407 height 68
type input "1"
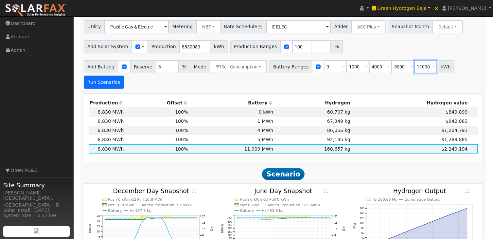
type input "11000"
click at [124, 76] on button "Run Scenarios" at bounding box center [104, 82] width 40 height 13
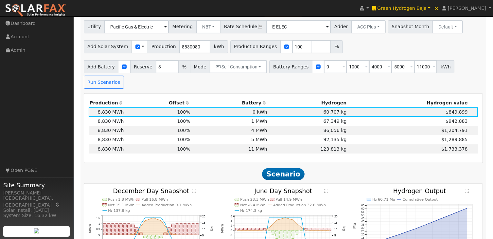
scroll to position [257, 0]
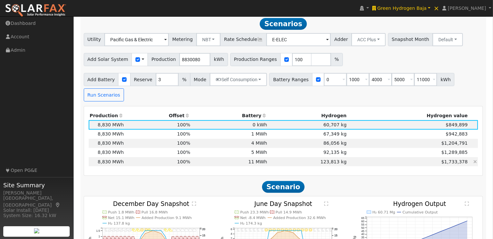
click at [302, 157] on td "123,813 kg" at bounding box center [308, 161] width 80 height 9
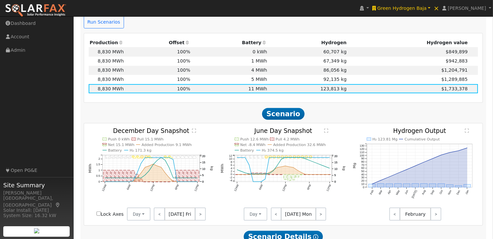
scroll to position [336, 0]
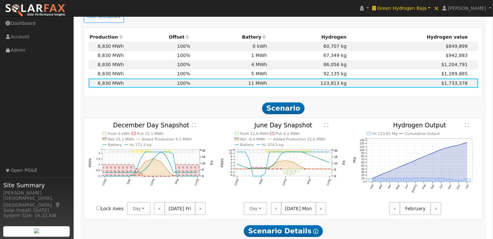
click at [327, 123] on text "" at bounding box center [327, 125] width 4 height 5
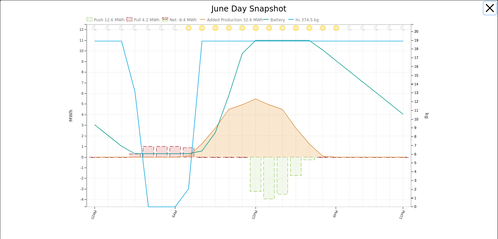
click at [486, 6] on button "button" at bounding box center [490, 8] width 12 height 12
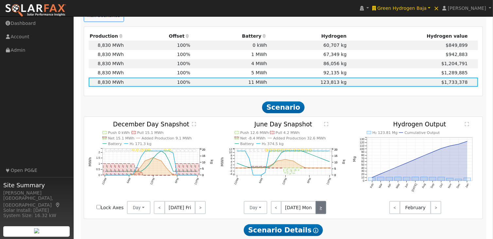
click at [322, 201] on link ">" at bounding box center [321, 207] width 10 height 13
click at [322, 201] on link ">" at bounding box center [320, 207] width 11 height 13
click at [322, 201] on link ">" at bounding box center [321, 207] width 10 height 13
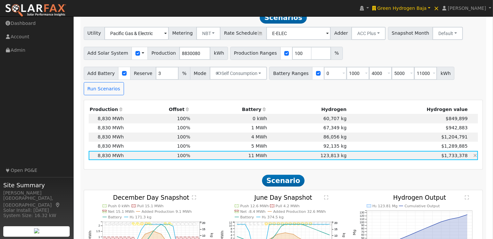
scroll to position [260, 0]
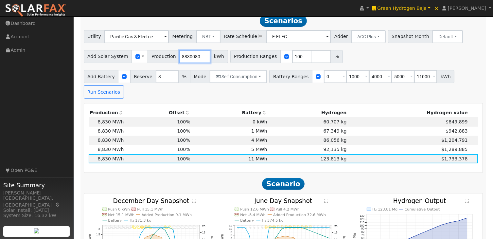
drag, startPoint x: 194, startPoint y: 58, endPoint x: 171, endPoint y: 60, distance: 23.3
click at [171, 60] on div "Add Solar System Use CSV Data Production 8830080 kWh" at bounding box center [156, 56] width 144 height 13
type input "7977000"
click at [364, 56] on div "Add Solar System Use CSV Data Production 7977000 kWh Production Ranges 100 %" at bounding box center [284, 55] width 402 height 15
click at [124, 85] on button "Run Scenarios" at bounding box center [104, 91] width 40 height 13
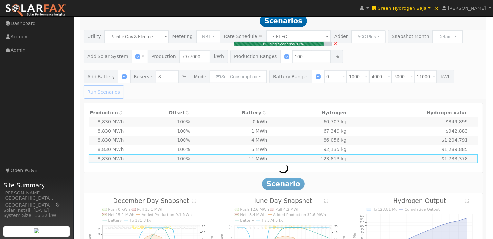
scroll to position [257, 0]
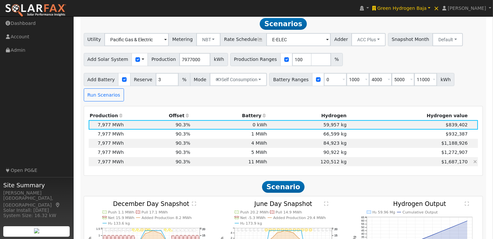
click at [254, 157] on td "11 MWh" at bounding box center [230, 161] width 77 height 9
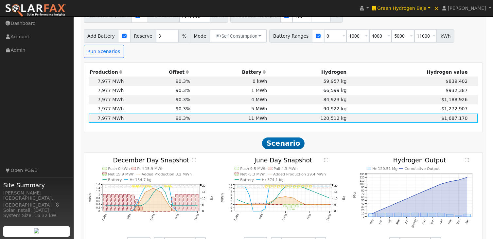
scroll to position [301, 0]
